Goal: Task Accomplishment & Management: Manage account settings

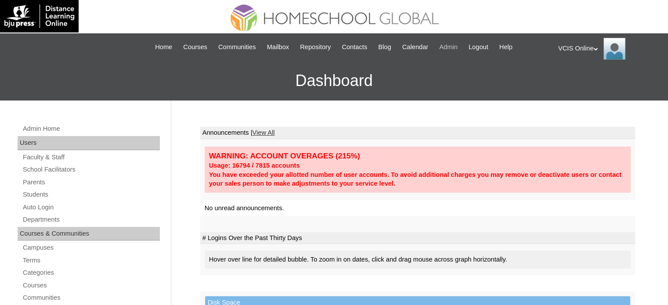
click at [458, 45] on span "Admin" at bounding box center [448, 47] width 18 height 10
click at [36, 185] on link "Parents" at bounding box center [91, 182] width 138 height 11
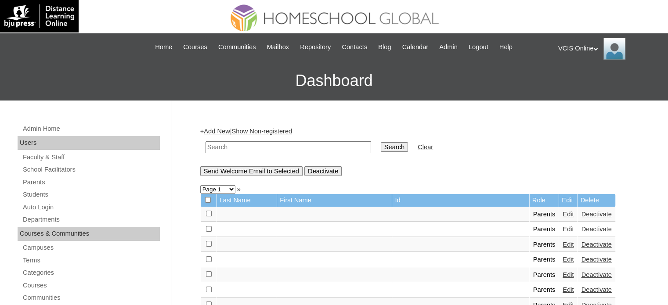
click at [287, 135] on div "+ Add New | Show Non-registered Search Clear Send Welcome Email to Selected Dea…" at bounding box center [417, 151] width 435 height 49
click at [285, 141] on td at bounding box center [288, 147] width 174 height 21
click at [283, 142] on input "text" at bounding box center [289, 147] width 166 height 12
paste input "VCIS014-9A-PA2025"
type input "VCIS014-9A-PA2025"
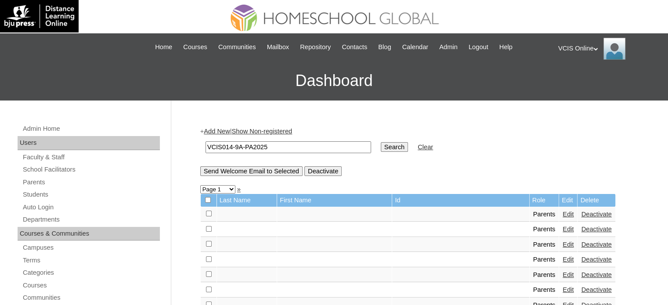
click at [381, 147] on input "Search" at bounding box center [394, 147] width 27 height 10
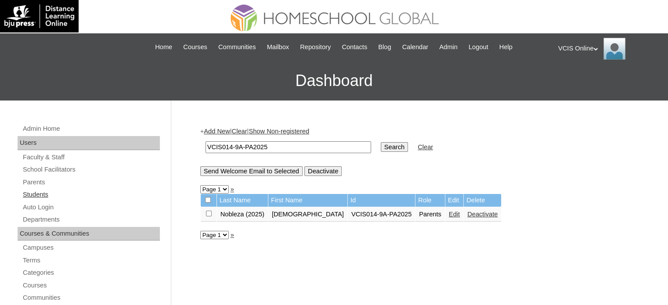
click at [33, 193] on link "Students" at bounding box center [91, 194] width 138 height 11
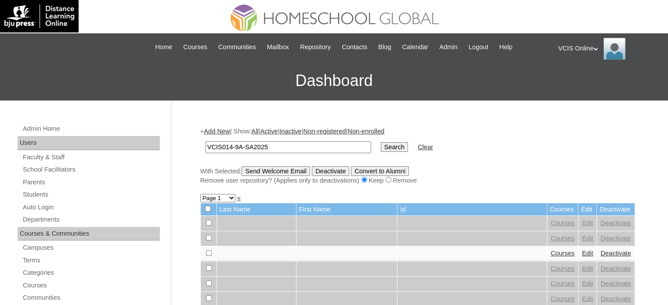
type input "VCIS014-9A-SA2025"
click at [381, 148] on input "Search" at bounding box center [394, 147] width 27 height 10
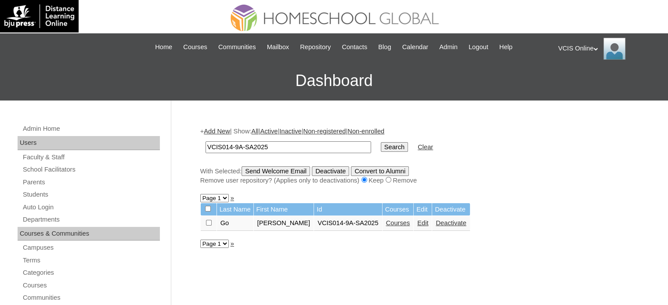
click at [417, 221] on link "Edit" at bounding box center [422, 223] width 11 height 7
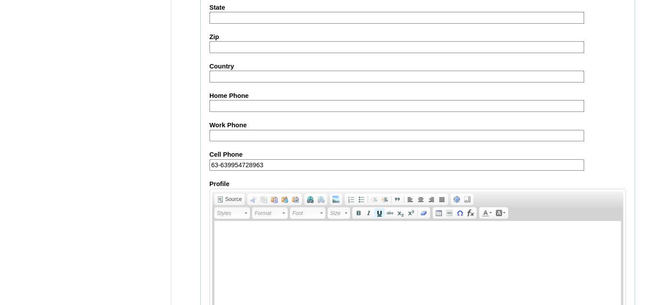
scroll to position [1031, 0]
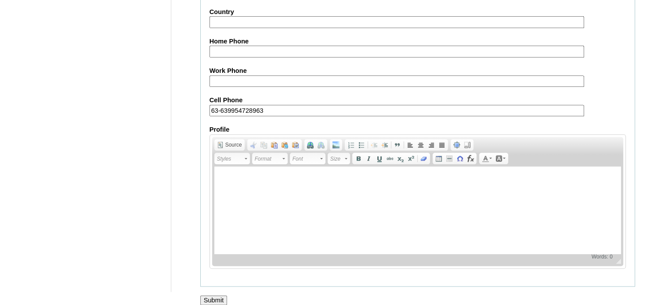
click at [215, 296] on input "Submit" at bounding box center [213, 301] width 27 height 10
